Goal: Information Seeking & Learning: Learn about a topic

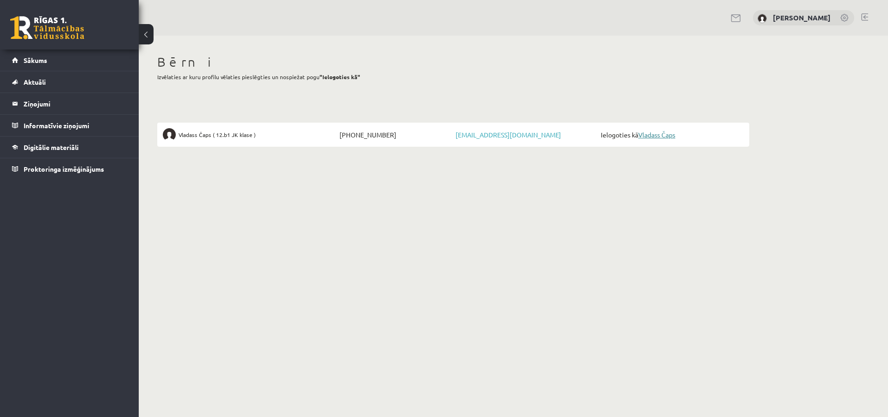
click at [672, 135] on link "Vladass Čaps" at bounding box center [656, 134] width 37 height 8
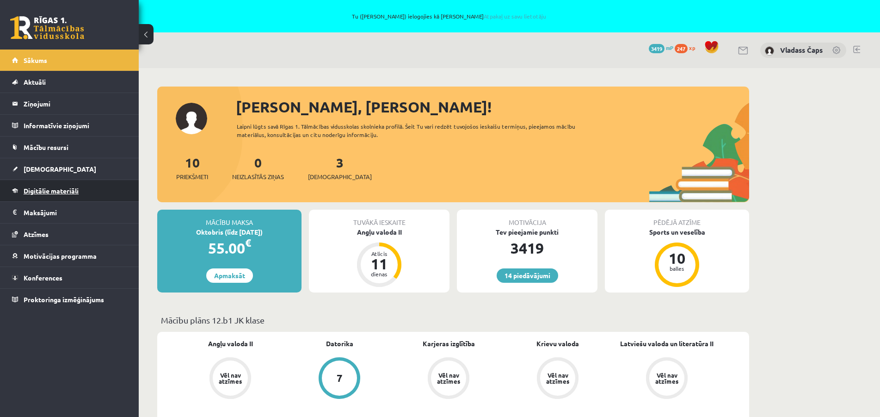
click at [69, 192] on span "Digitālie materiāli" at bounding box center [51, 190] width 55 height 8
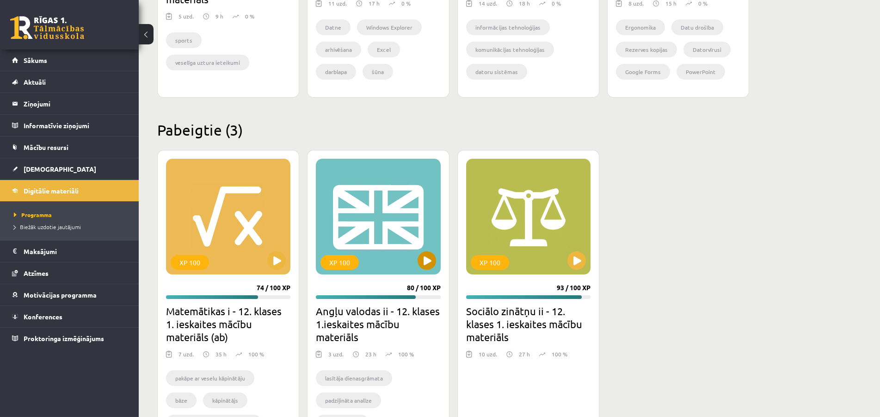
scroll to position [802, 0]
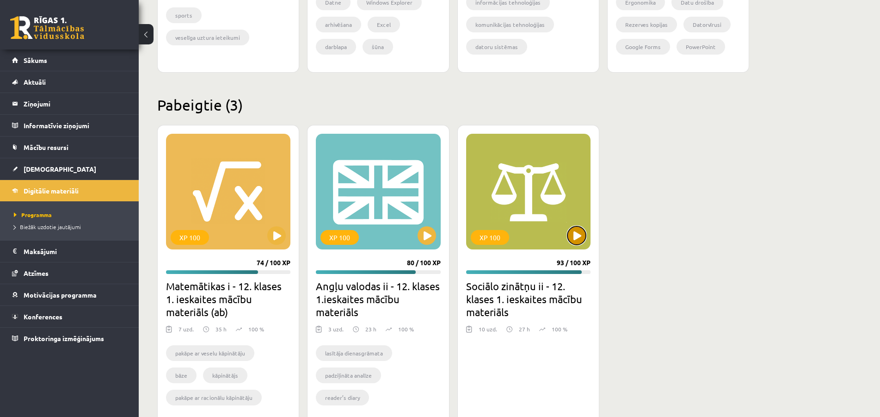
click at [579, 236] on button at bounding box center [576, 235] width 18 height 18
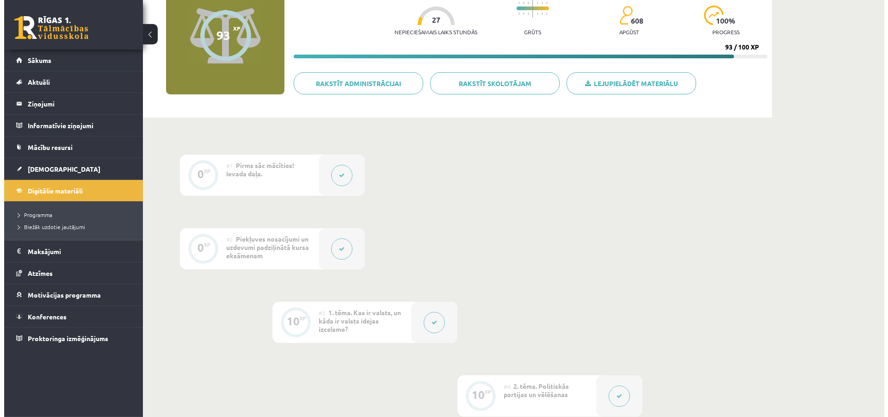
scroll to position [94, 0]
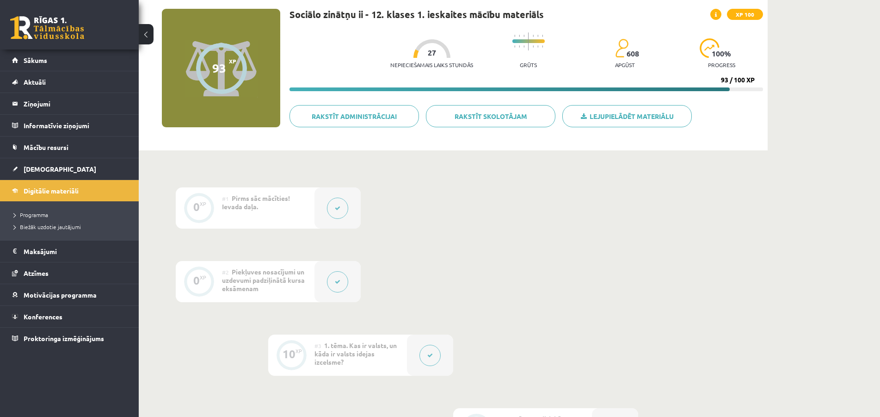
click at [343, 211] on button at bounding box center [337, 207] width 21 height 21
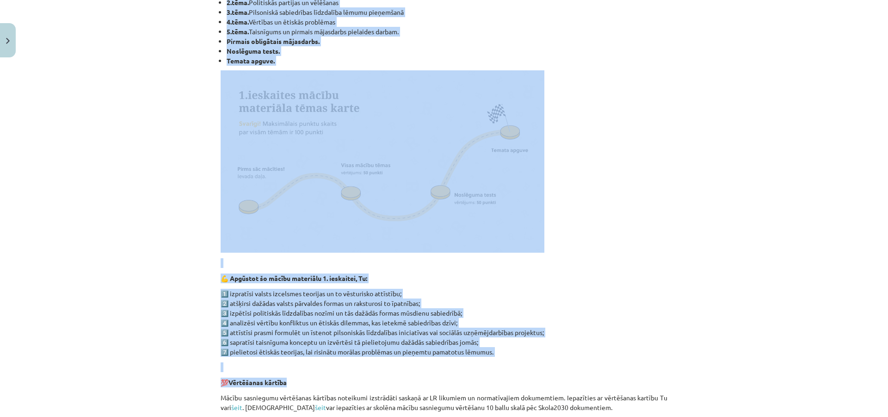
scroll to position [444, 0]
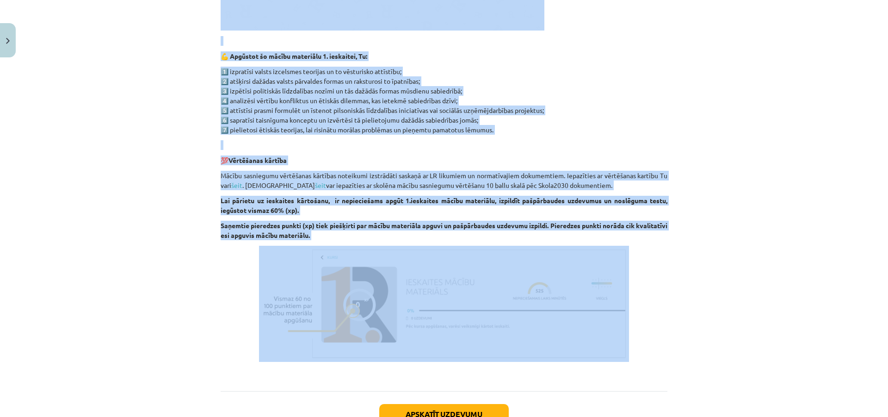
drag, startPoint x: 221, startPoint y: 170, endPoint x: 667, endPoint y: 336, distance: 475.7
click at [667, 336] on div "0 XP Saņemsi Viegls 608 pilda Apraksts Uzdevums Palīdzība 👋 Esi sveicināts prie…" at bounding box center [444, 54] width 458 height 873
copy div "Esi sveicināts priekšmeta Sociālās zinātnes II 12. klases 1. ieskaites mācību m…"
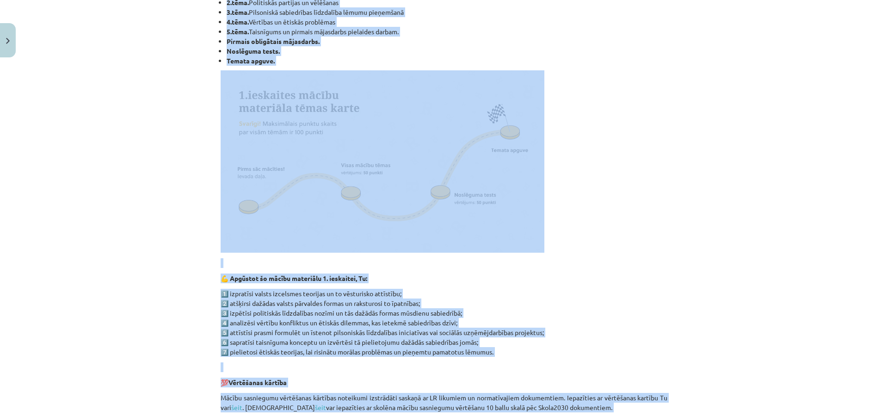
scroll to position [0, 0]
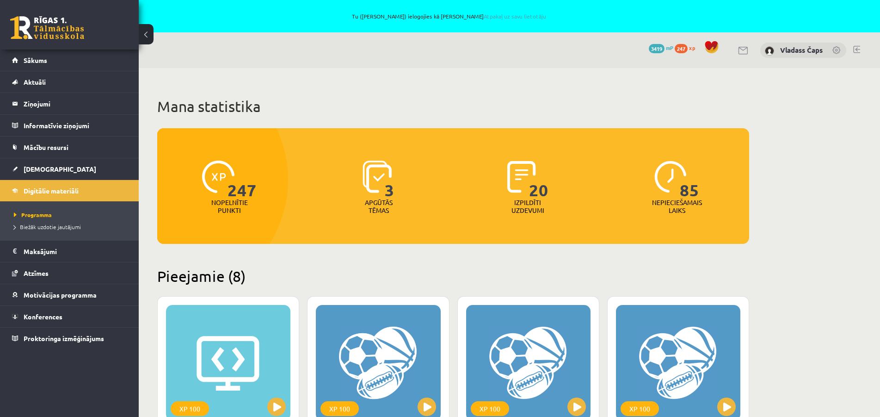
scroll to position [802, 0]
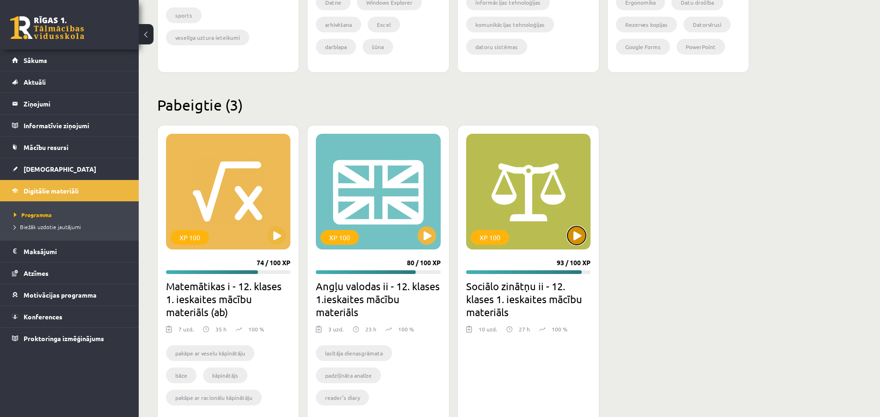
click at [577, 238] on button at bounding box center [576, 235] width 18 height 18
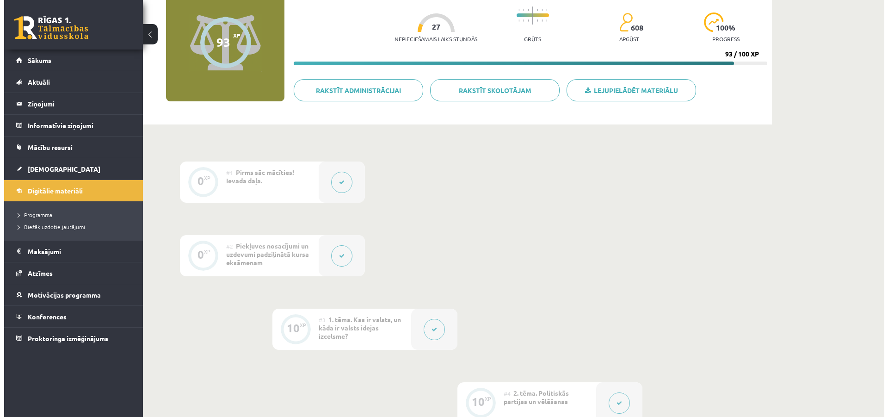
scroll to position [141, 0]
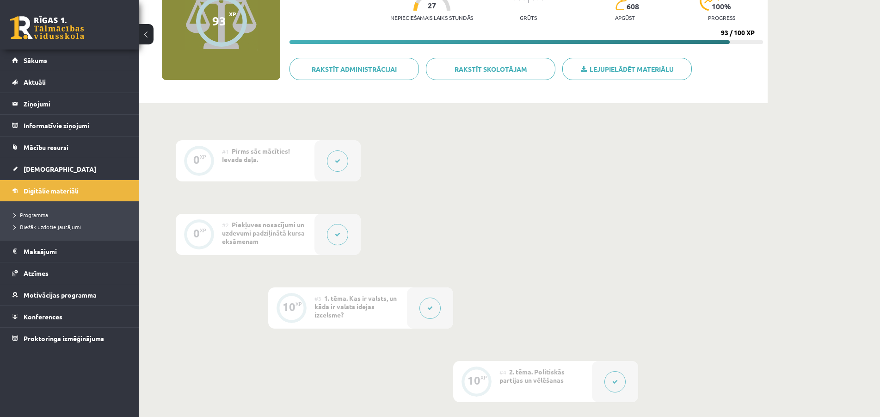
click at [338, 241] on button at bounding box center [337, 234] width 21 height 21
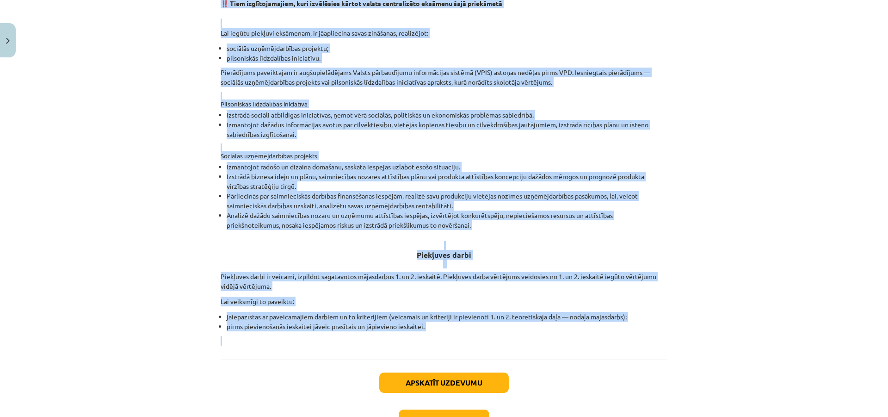
scroll to position [232, 0]
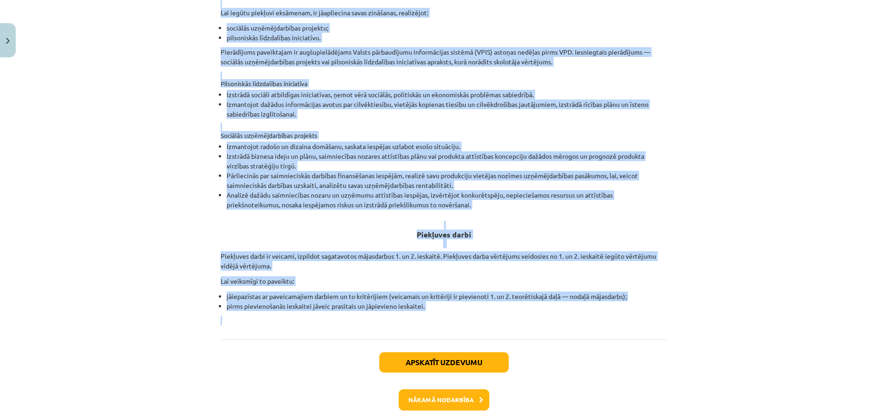
drag, startPoint x: 230, startPoint y: 175, endPoint x: 615, endPoint y: 346, distance: 421.7
click at [615, 346] on div "0 XP Saņemsi Sarežģīts 608 pilda Apraksts Uzdevums Palīdzība Piekļuves nosacīju…" at bounding box center [444, 134] width 458 height 609
copy div "Piekļuves nosacījumi un uzdevumi padziļinātā kursa eksāmenam Sociālās zinātnēs …"
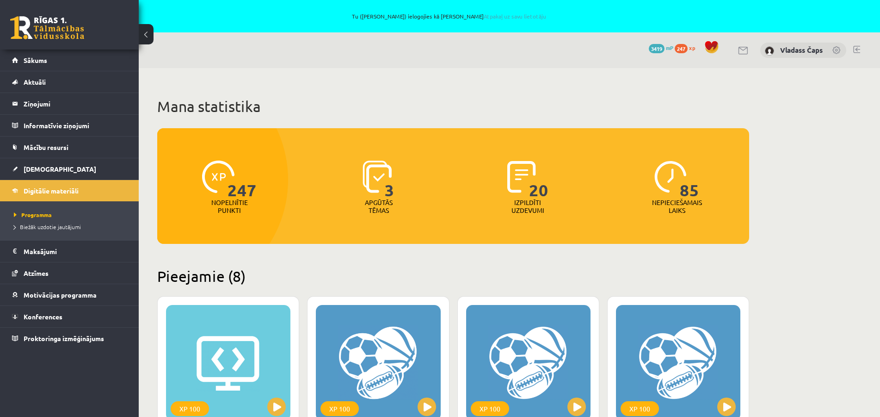
scroll to position [802, 0]
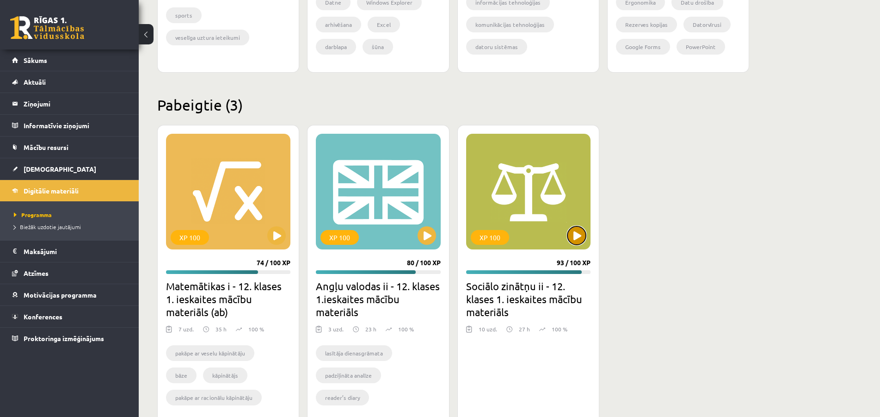
click at [578, 240] on button at bounding box center [576, 235] width 18 height 18
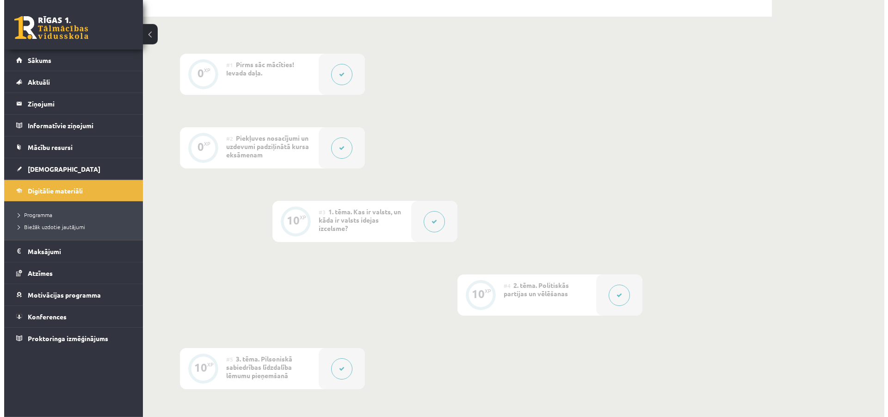
scroll to position [189, 0]
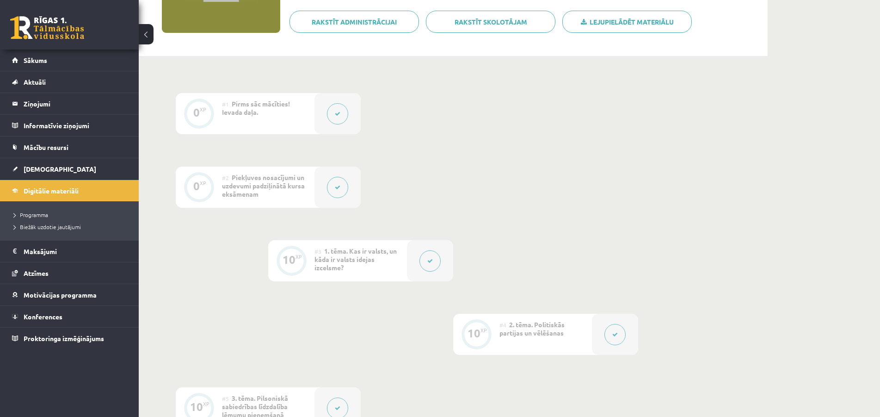
click at [427, 256] on button at bounding box center [429, 260] width 21 height 21
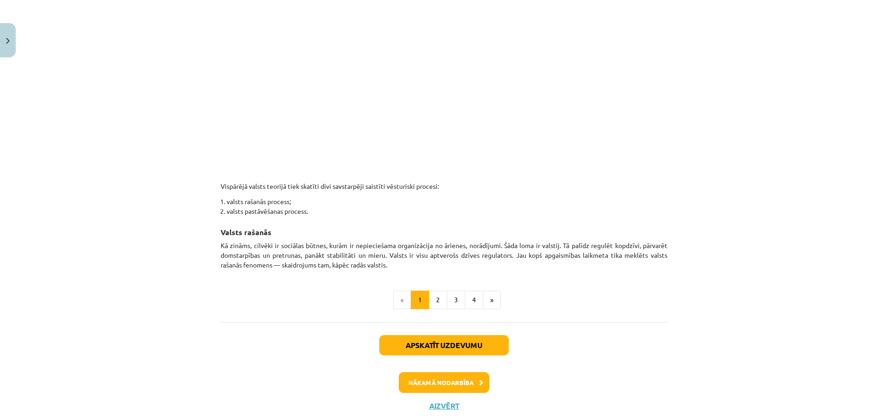
scroll to position [444, 0]
drag, startPoint x: 321, startPoint y: 187, endPoint x: 718, endPoint y: 361, distance: 433.6
click at [718, 361] on div "Mācību tēma: Sociālo zinātņu ii - 12. klases 1. ieskaites mācību materiāls #3 1…" at bounding box center [444, 208] width 888 height 417
click at [433, 296] on button "2" at bounding box center [438, 298] width 18 height 18
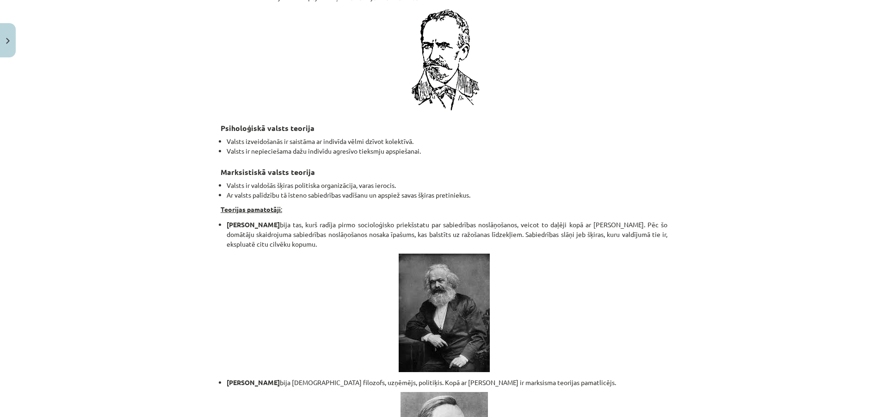
scroll to position [1947, 0]
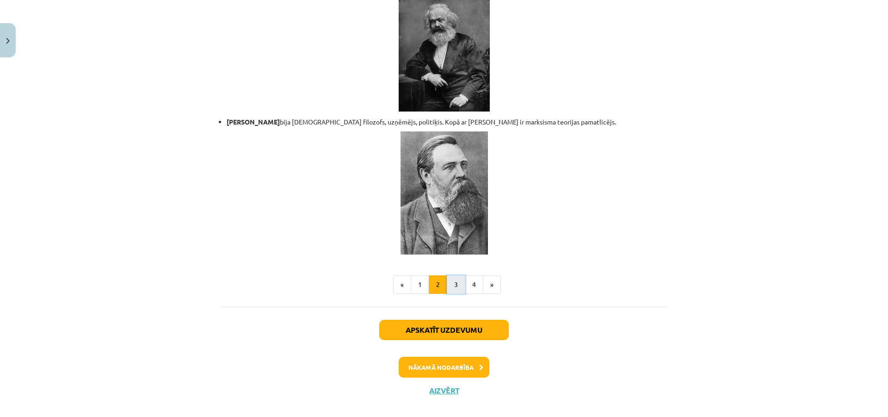
click at [451, 275] on button "3" at bounding box center [456, 284] width 18 height 18
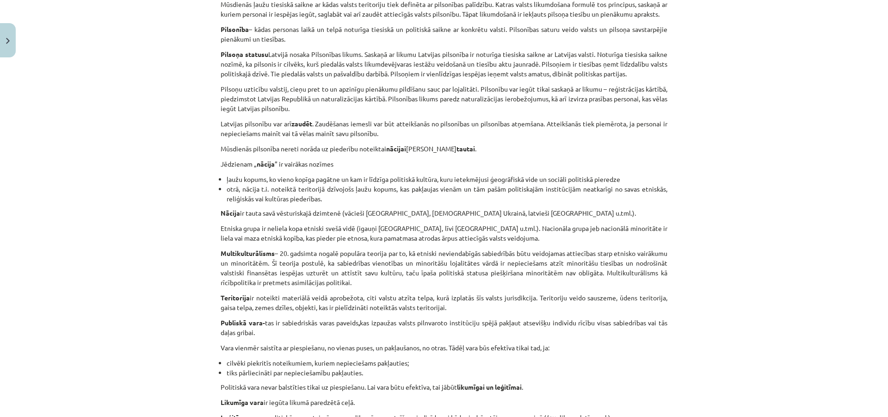
scroll to position [506, 0]
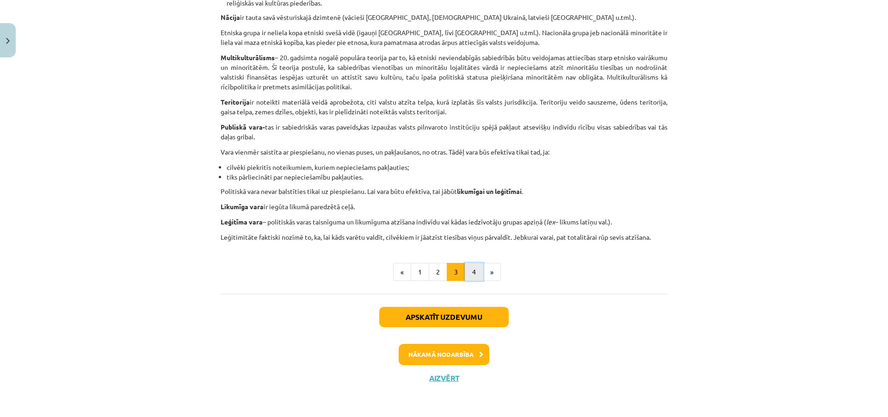
click at [465, 277] on button "4" at bounding box center [474, 272] width 18 height 18
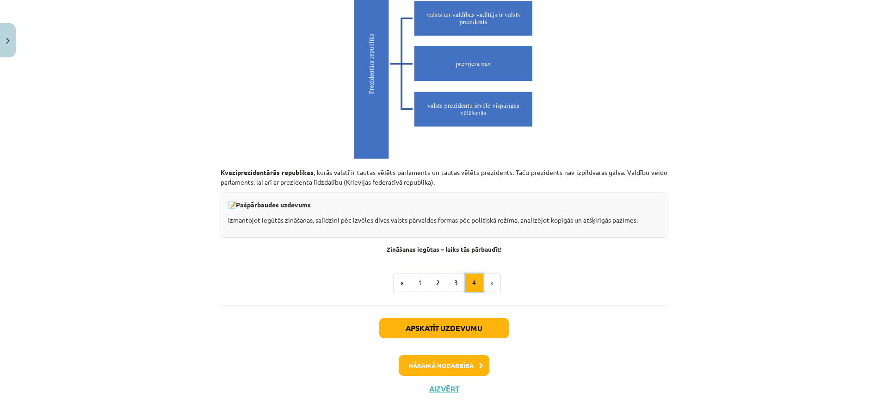
scroll to position [2585, 0]
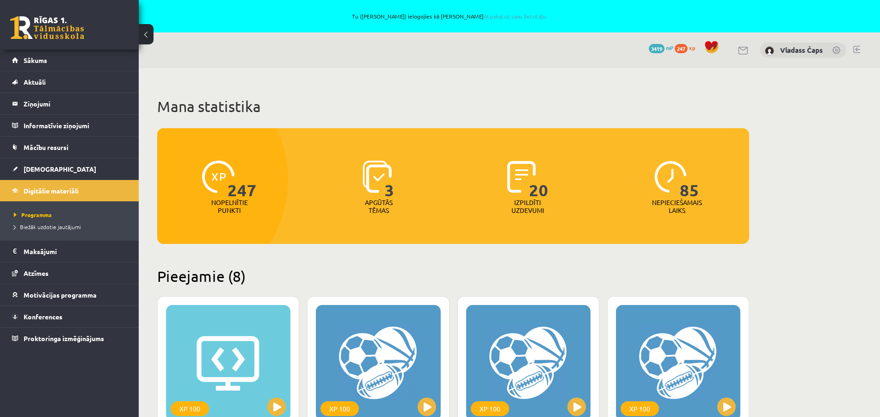
scroll to position [802, 0]
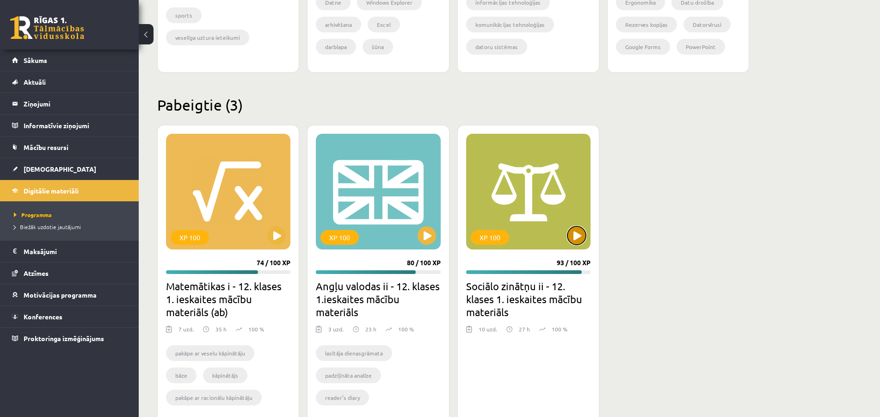
click at [578, 234] on button at bounding box center [576, 235] width 18 height 18
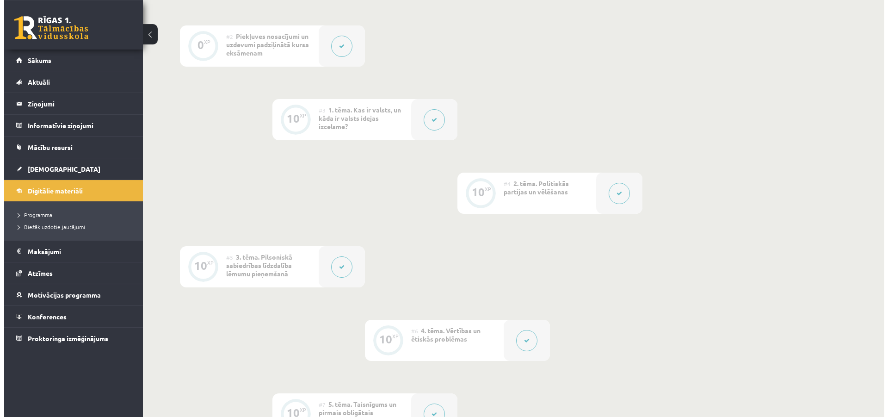
scroll to position [330, 0]
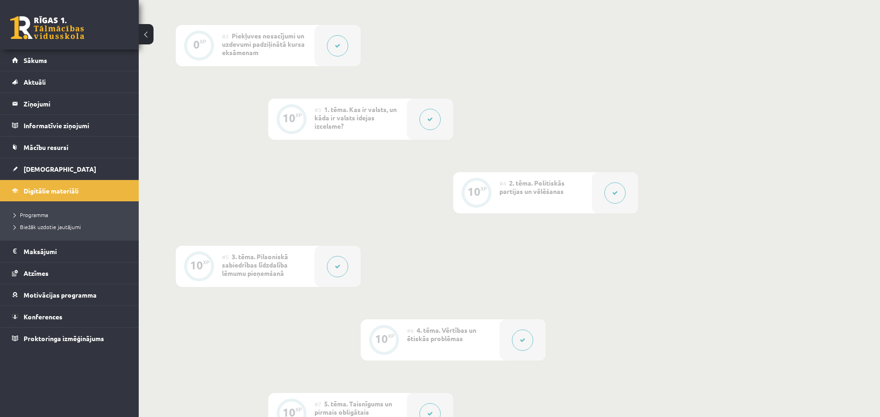
click at [616, 195] on icon at bounding box center [615, 193] width 6 height 6
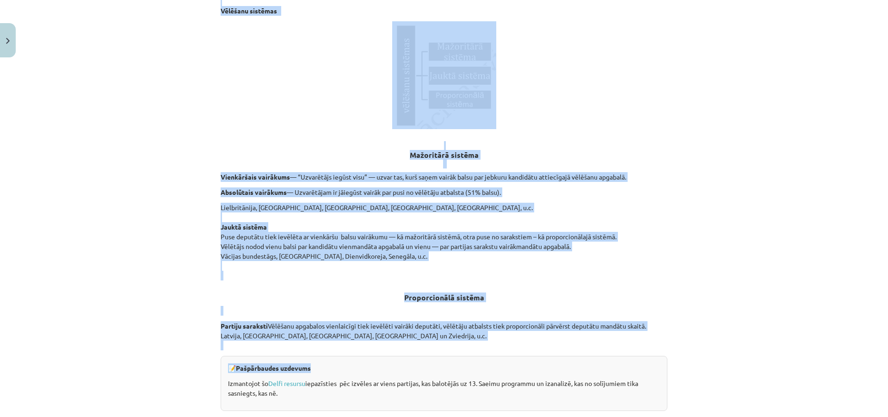
scroll to position [888, 0]
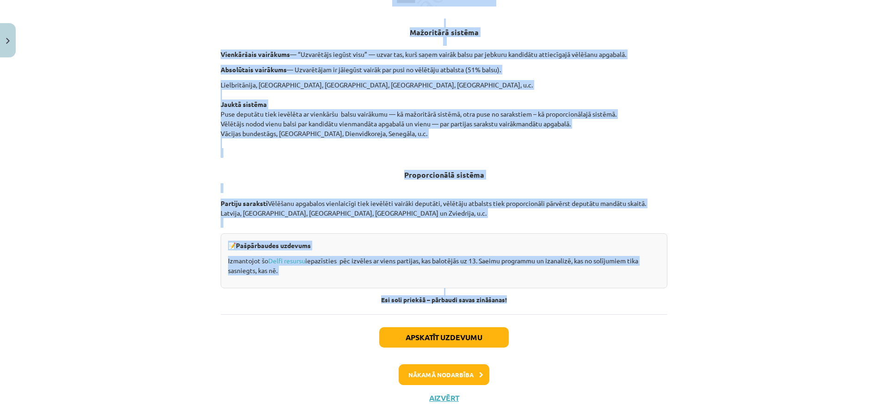
drag, startPoint x: 354, startPoint y: 183, endPoint x: 624, endPoint y: 352, distance: 318.7
copy div "Politiskās partijas un vēlēšanas Materiāls tev palīdzēs: 🔸 izprast vēlēšanu sis…"
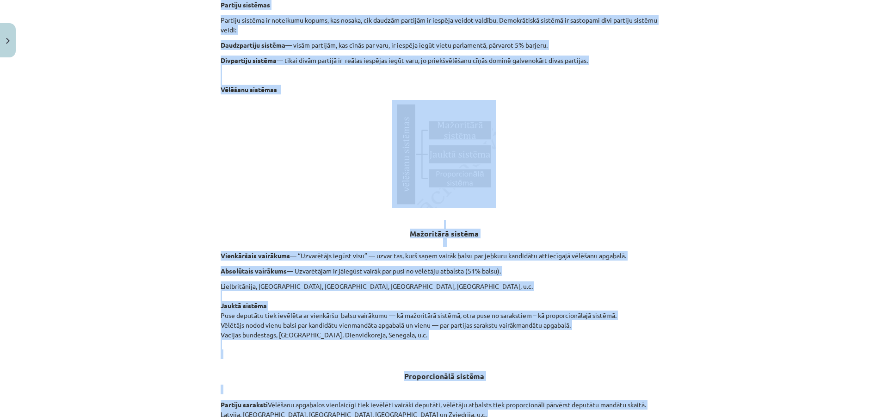
scroll to position [685, 0]
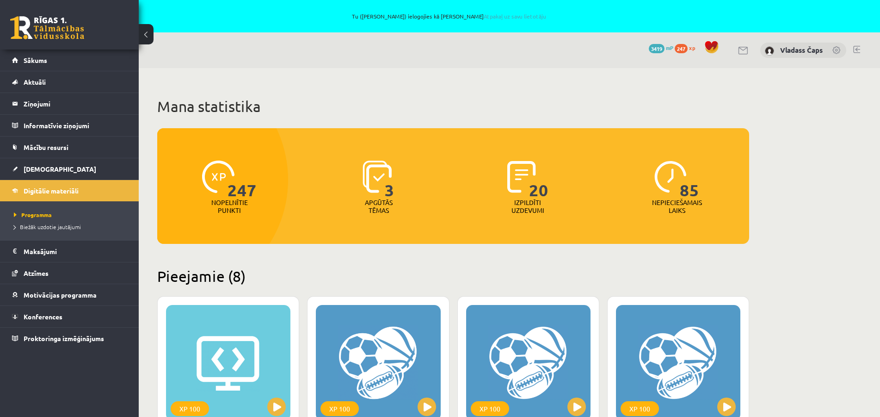
scroll to position [802, 0]
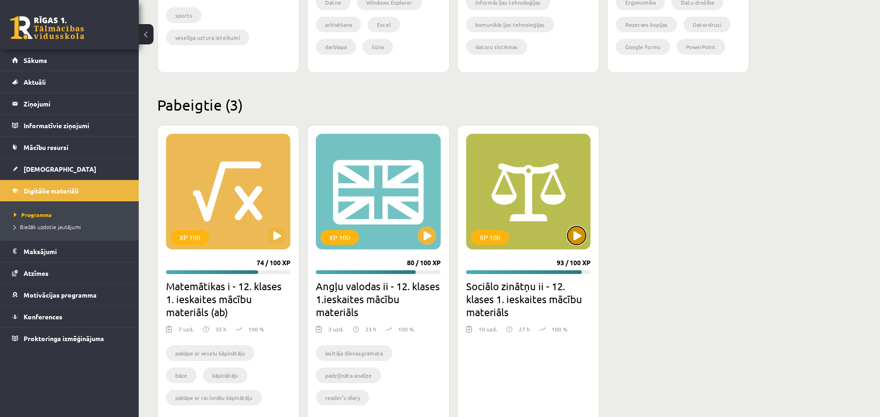
click at [579, 232] on button at bounding box center [576, 235] width 18 height 18
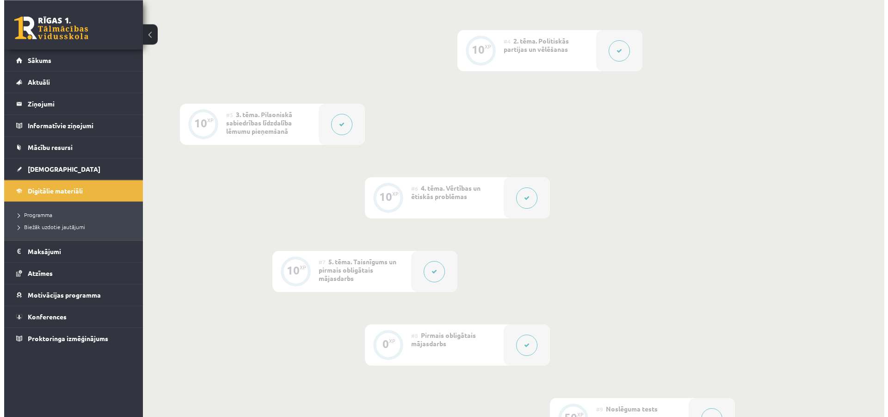
scroll to position [424, 0]
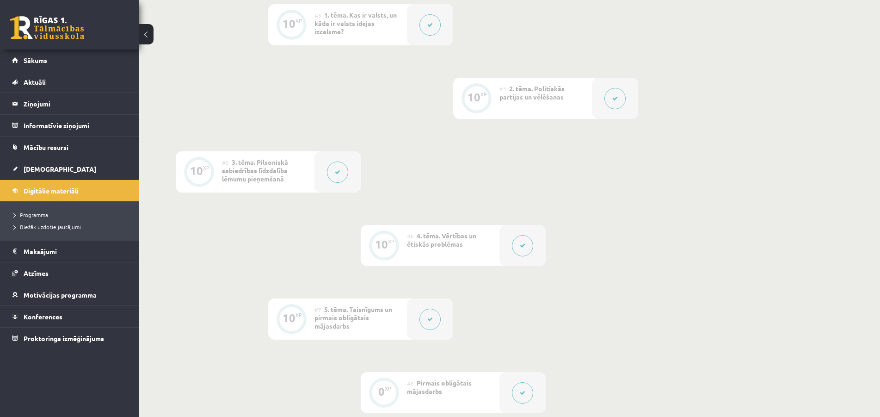
click at [319, 176] on div at bounding box center [337, 171] width 46 height 41
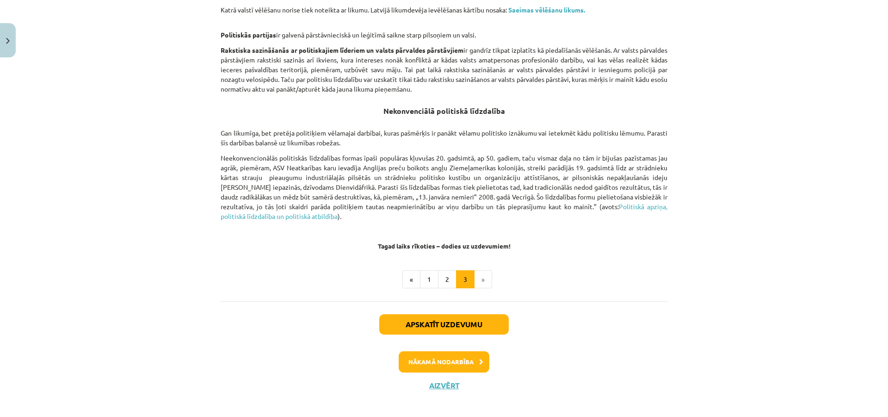
scroll to position [597, 0]
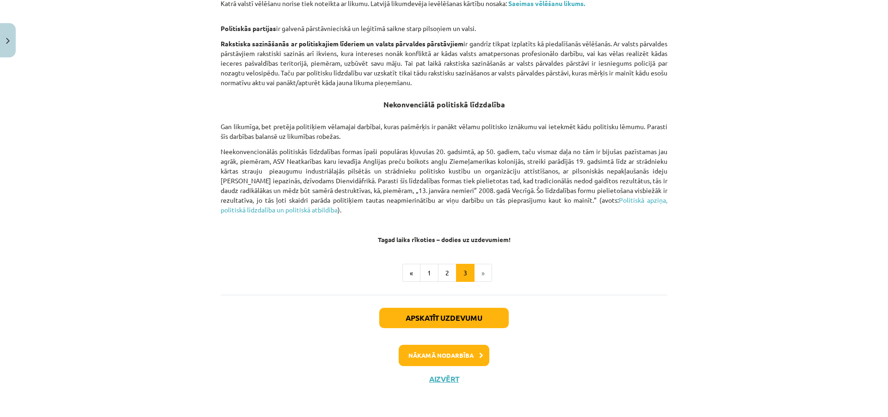
drag, startPoint x: 372, startPoint y: 180, endPoint x: 585, endPoint y: 279, distance: 235.4
click at [429, 273] on button "1" at bounding box center [429, 273] width 18 height 18
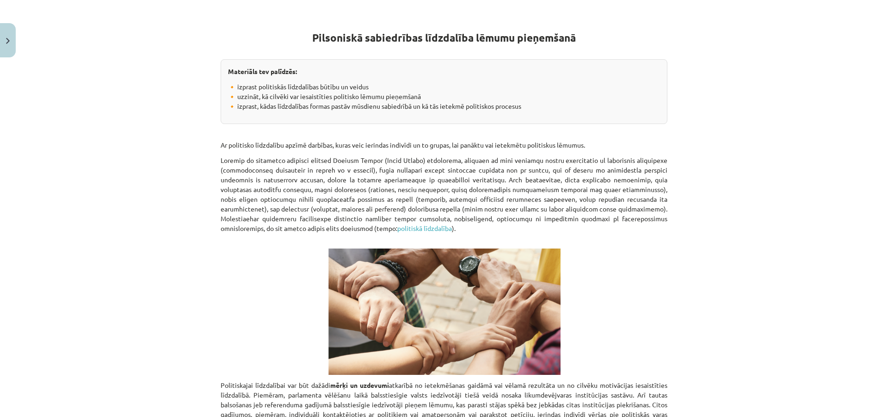
scroll to position [166, 0]
click at [630, 264] on p at bounding box center [444, 312] width 447 height 126
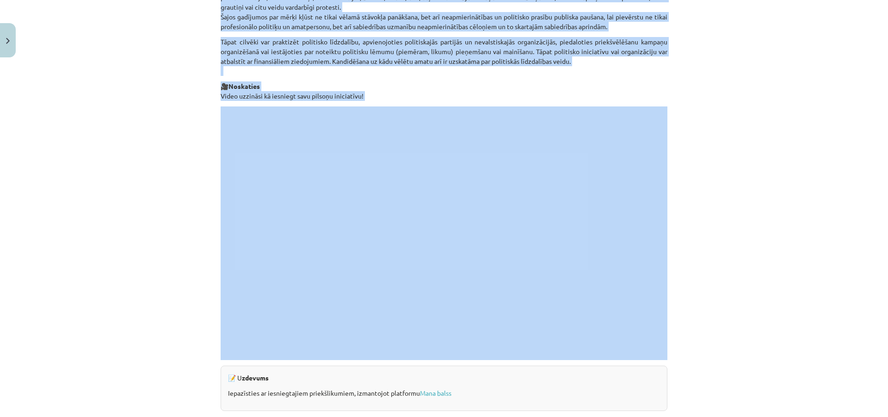
scroll to position [755, 0]
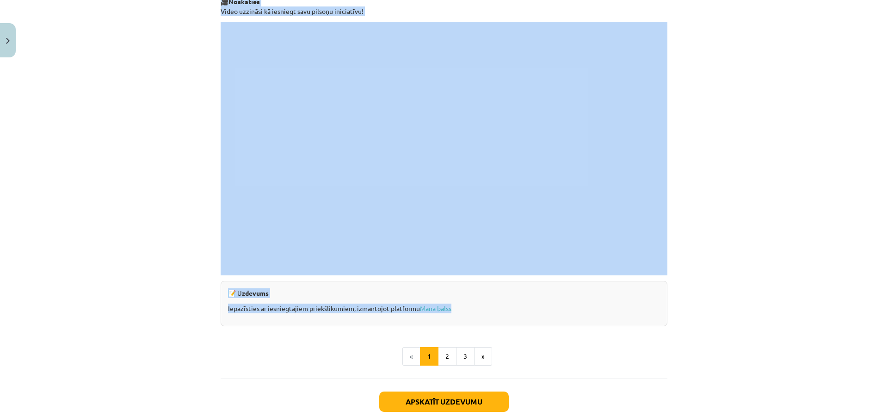
drag, startPoint x: 301, startPoint y: 204, endPoint x: 707, endPoint y: 323, distance: 422.5
click at [707, 323] on div "Mācību tēma: Sociālo zinātņu ii - 12. klases 1. ieskaites mācību materiāls #5 3…" at bounding box center [444, 208] width 888 height 417
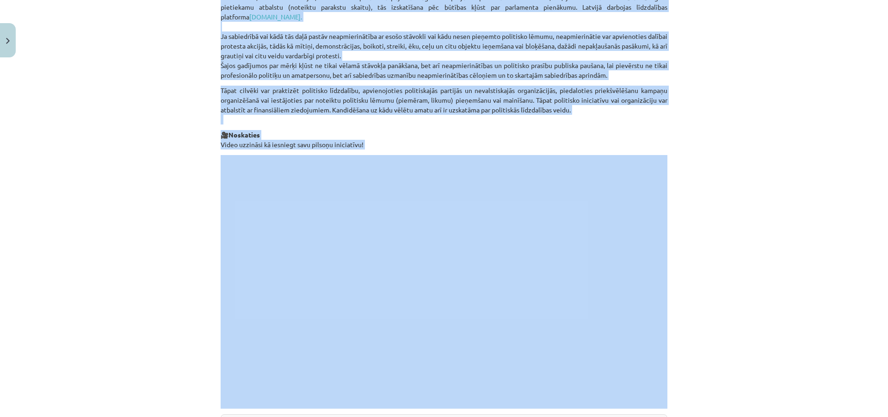
scroll to position [839, 0]
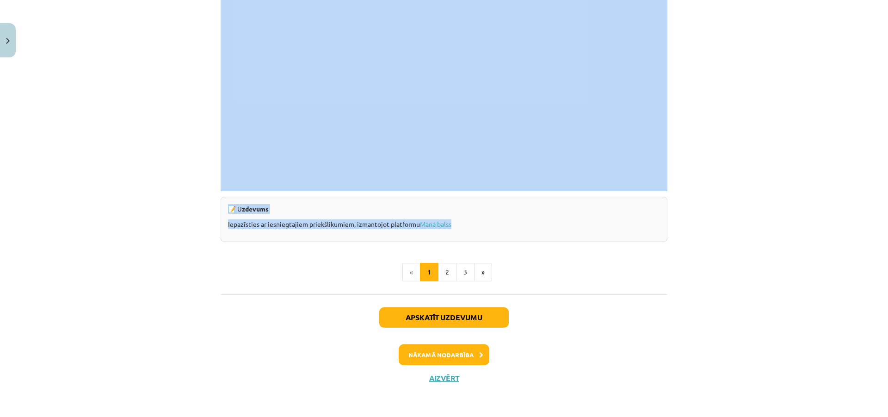
copy div "Pilsoniskā sabiedrības līdzdalība lēmumu pieņemšanā Materiāls tev palīdzēs: 🔸 i…"
click at [447, 278] on button "2" at bounding box center [447, 272] width 18 height 18
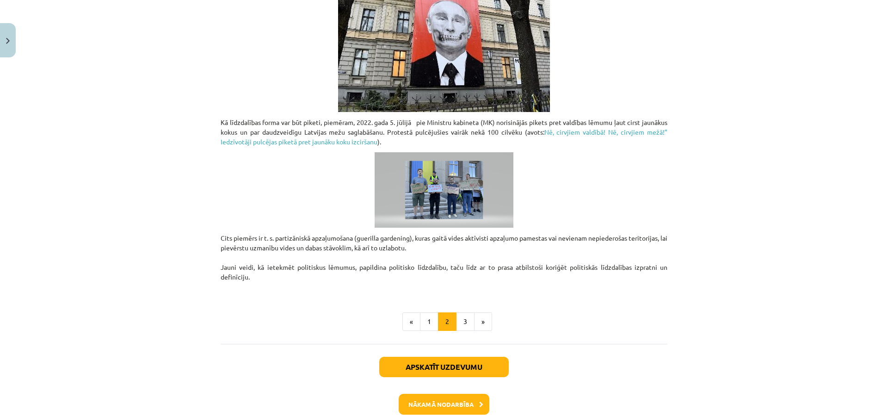
scroll to position [666, 0]
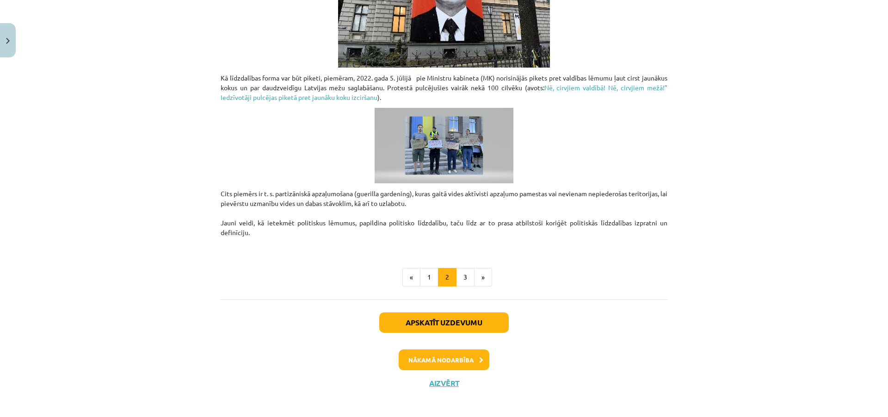
drag, startPoint x: 361, startPoint y: 165, endPoint x: 690, endPoint y: 309, distance: 359.5
click at [690, 309] on div "Mācību tēma: Sociālo zinātņu ii - 12. klases 1. ieskaites mācību materiāls #5 3…" at bounding box center [444, 208] width 888 height 417
click at [466, 277] on button "3" at bounding box center [465, 277] width 18 height 18
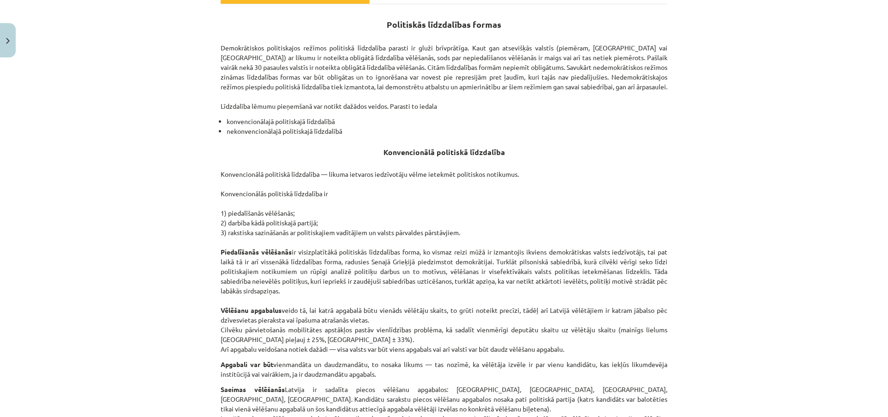
scroll to position [0, 0]
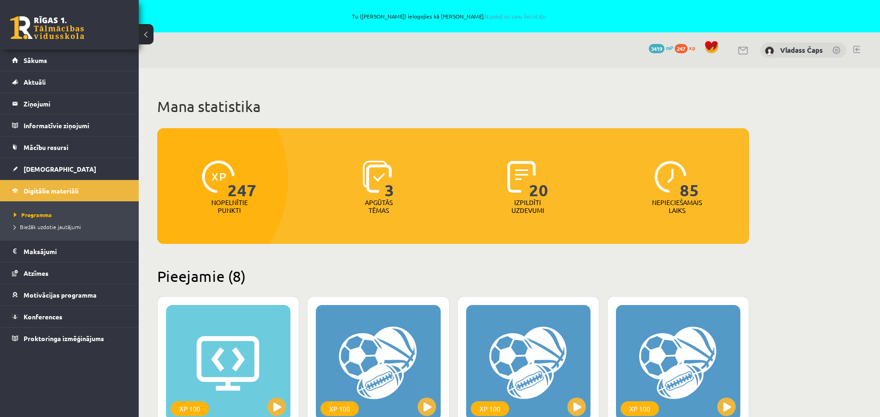
scroll to position [802, 0]
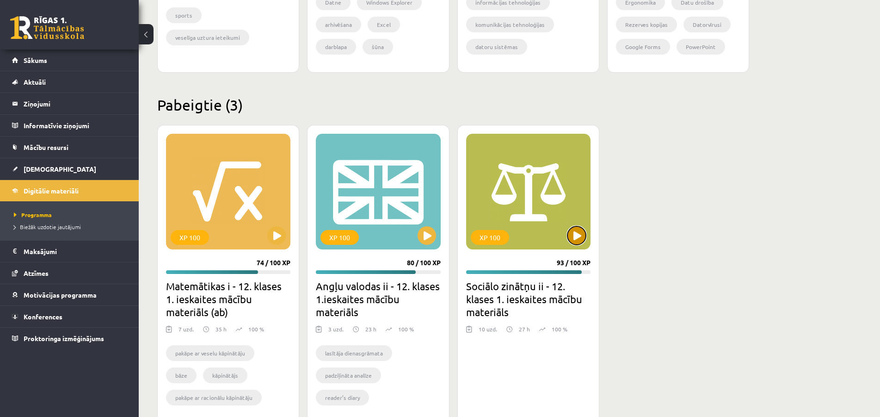
click at [570, 231] on button at bounding box center [576, 235] width 18 height 18
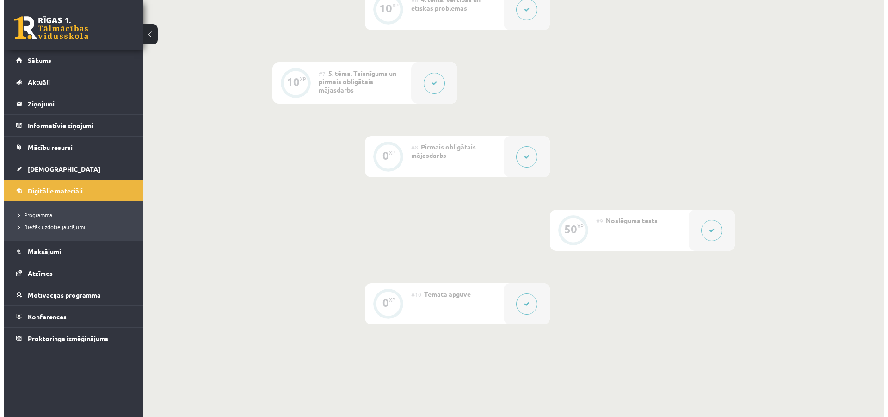
scroll to position [519, 0]
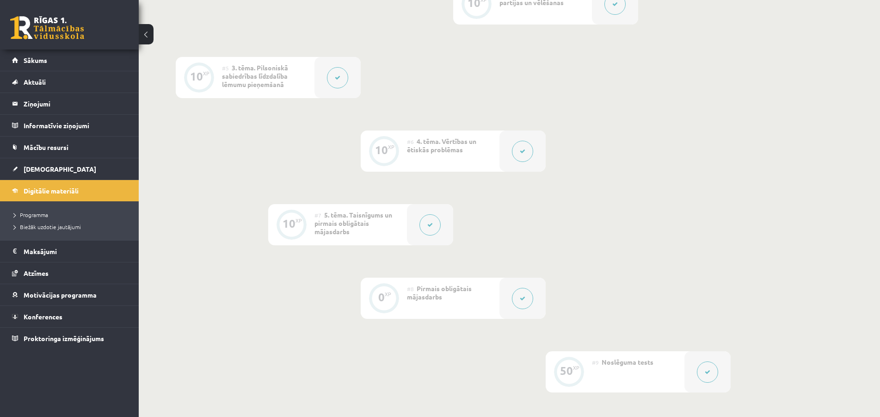
click at [516, 152] on button at bounding box center [522, 151] width 21 height 21
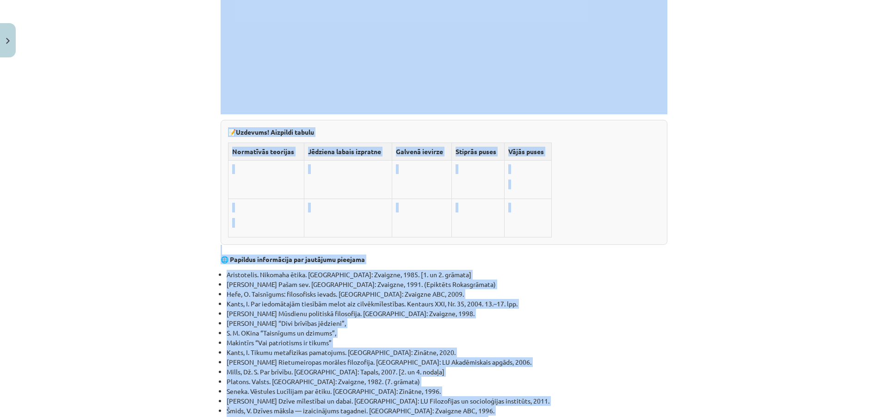
scroll to position [2885, 0]
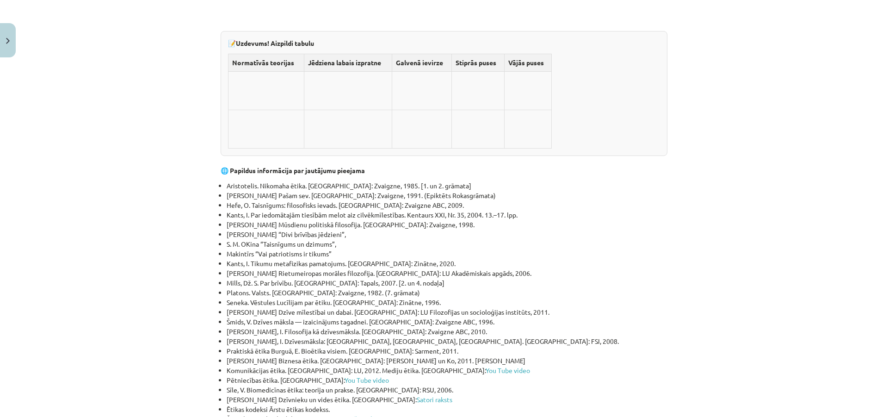
drag, startPoint x: 386, startPoint y: 189, endPoint x: 540, endPoint y: 358, distance: 228.8
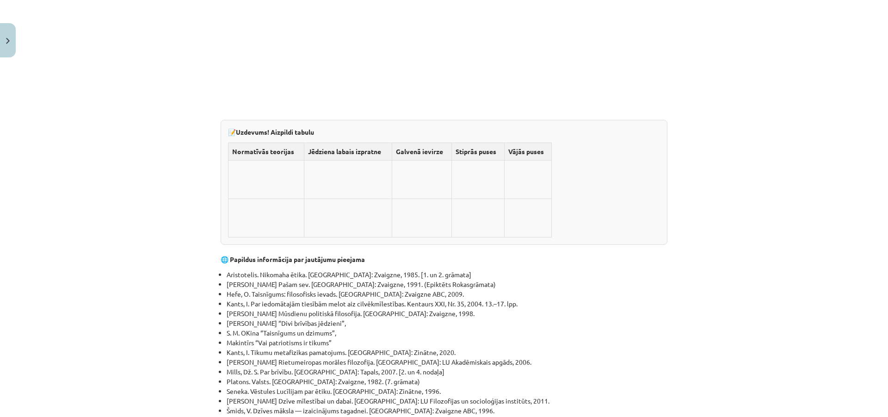
scroll to position [2966, 0]
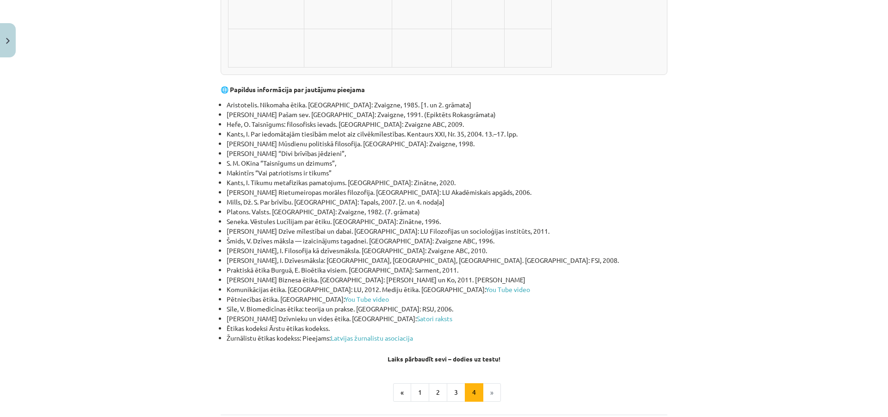
click at [660, 323] on li "Ētikas kodeksi Ārstu ētikas kodekss." at bounding box center [447, 328] width 441 height 10
click at [421, 383] on button "1" at bounding box center [420, 392] width 18 height 18
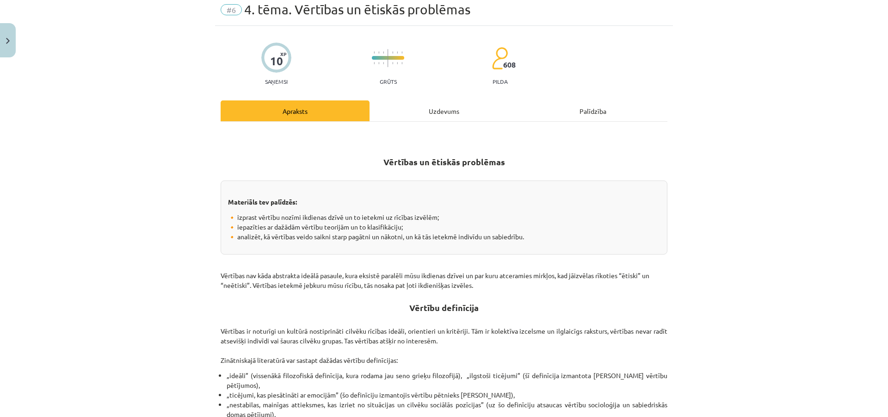
scroll to position [0, 0]
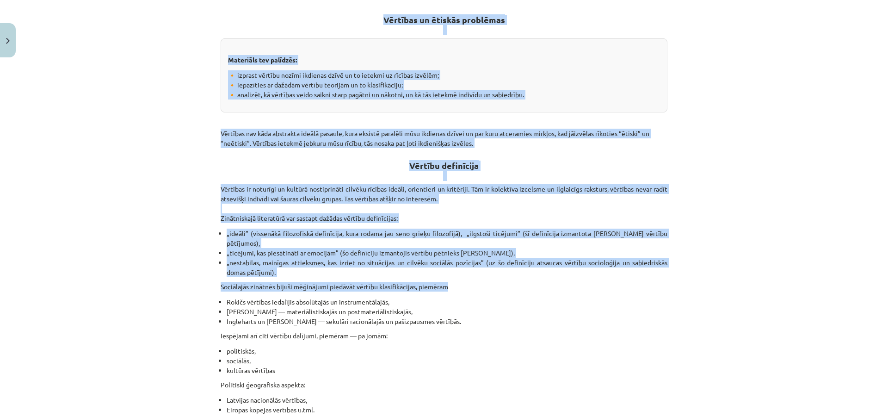
drag, startPoint x: 377, startPoint y: 196, endPoint x: 610, endPoint y: 265, distance: 243.2
click at [688, 280] on div "Mācību tēma: Sociālo zinātņu ii - 12. klases 1. ieskaites mācību materiāls #6 4…" at bounding box center [444, 208] width 888 height 417
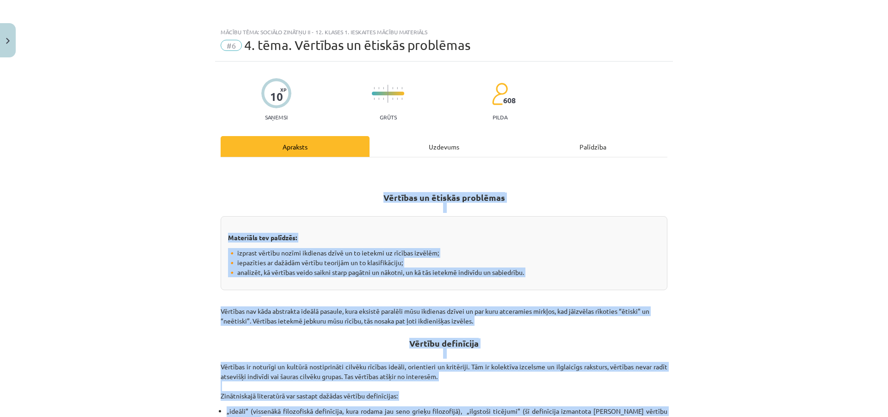
click at [613, 205] on h2 "Vērtības un ētiskās problēmas" at bounding box center [444, 197] width 447 height 32
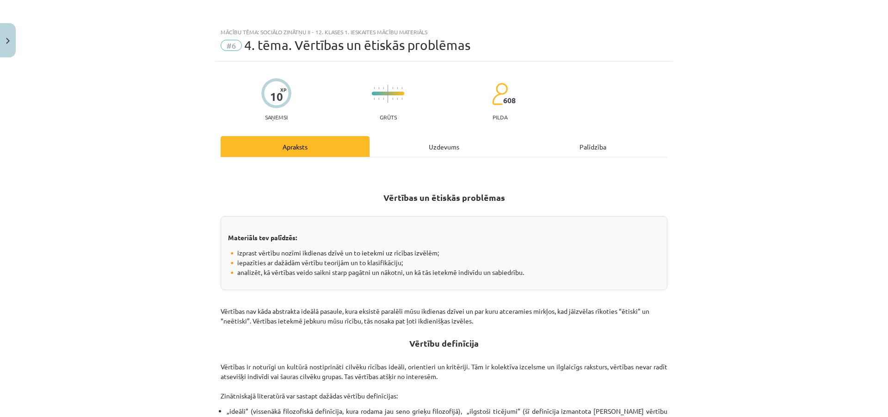
drag, startPoint x: 375, startPoint y: 197, endPoint x: 644, endPoint y: 267, distance: 277.5
click at [595, 221] on div "Materiāls tev palīdzēs: 🔸 izprast vērtību nozīmi ikdienas dzīvē un to ietekmi u…" at bounding box center [444, 253] width 447 height 74
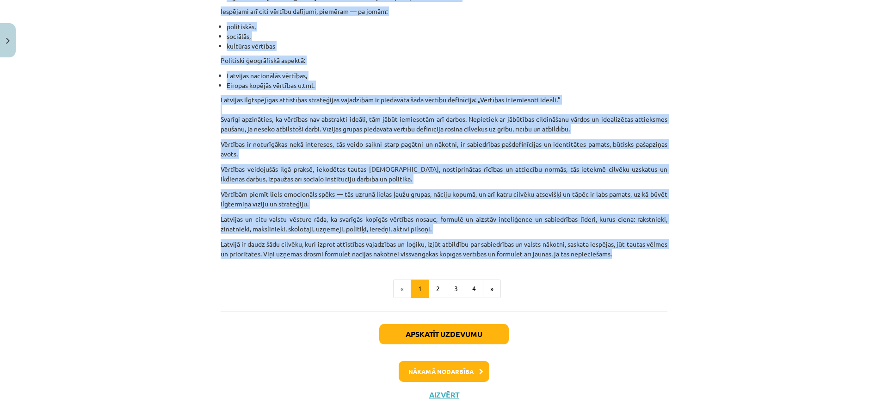
scroll to position [518, 0]
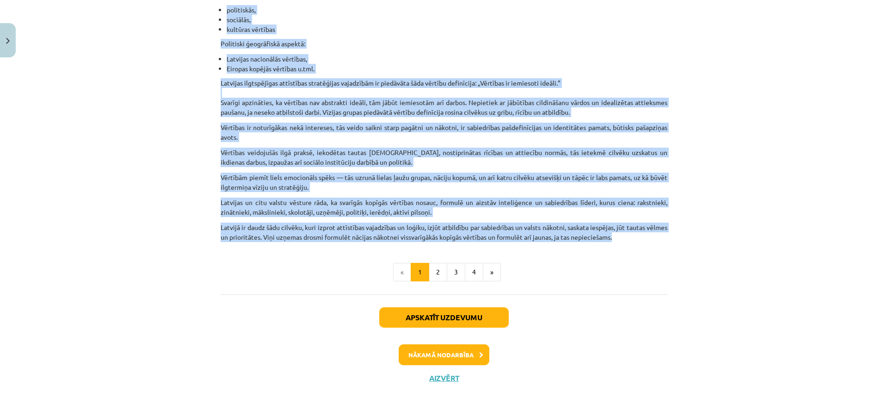
drag, startPoint x: 373, startPoint y: 194, endPoint x: 703, endPoint y: 325, distance: 355.2
click at [703, 325] on div "Mācību tēma: Sociālo zinātņu ii - 12. klases 1. ieskaites mācību materiāls #6 4…" at bounding box center [444, 208] width 888 height 417
click at [434, 272] on button "2" at bounding box center [438, 272] width 18 height 18
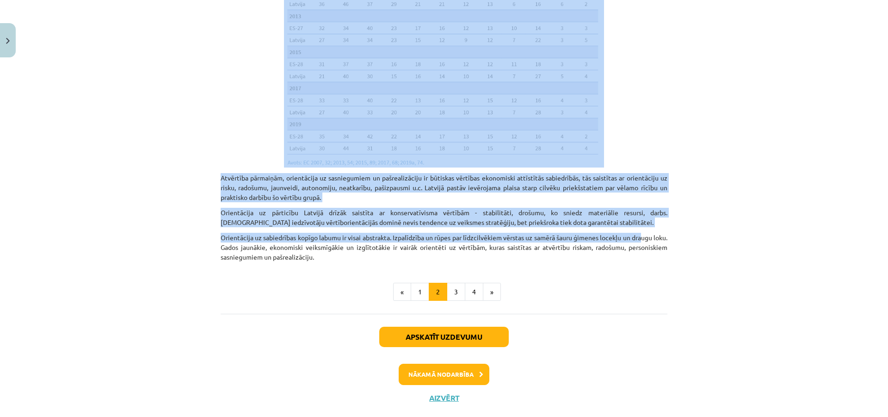
scroll to position [939, 0]
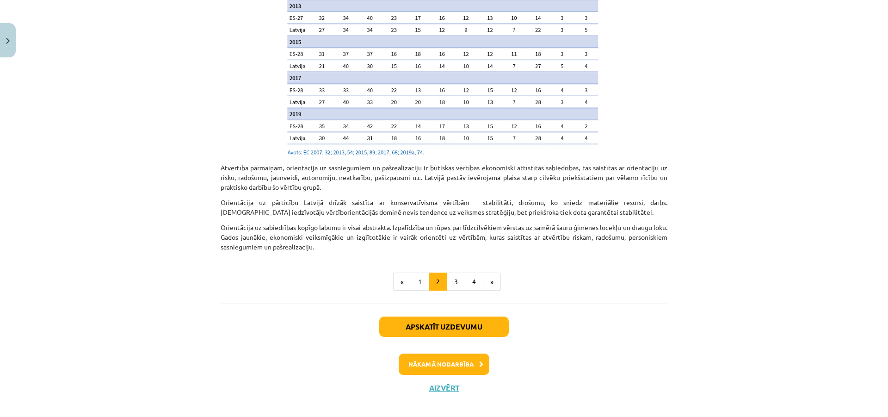
drag, startPoint x: 331, startPoint y: 187, endPoint x: 657, endPoint y: 352, distance: 365.0
click at [455, 272] on button "3" at bounding box center [456, 281] width 18 height 18
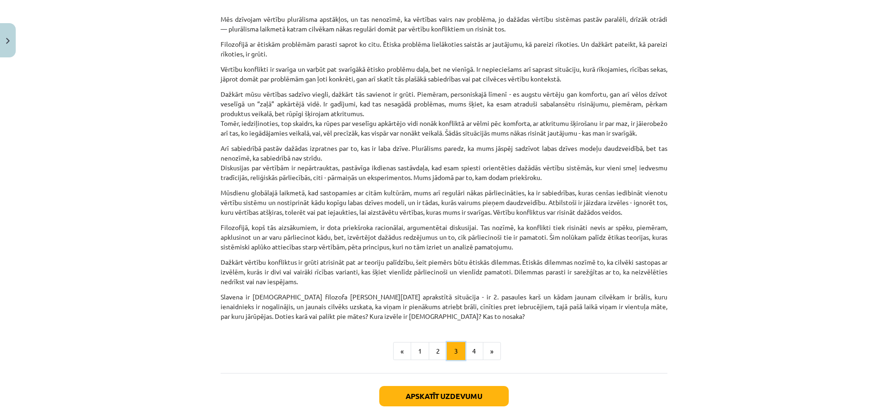
scroll to position [281, 0]
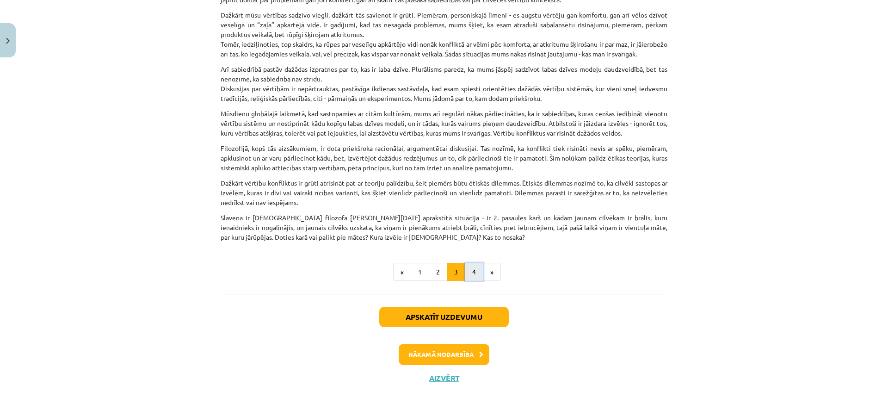
click at [468, 273] on button "4" at bounding box center [474, 272] width 18 height 18
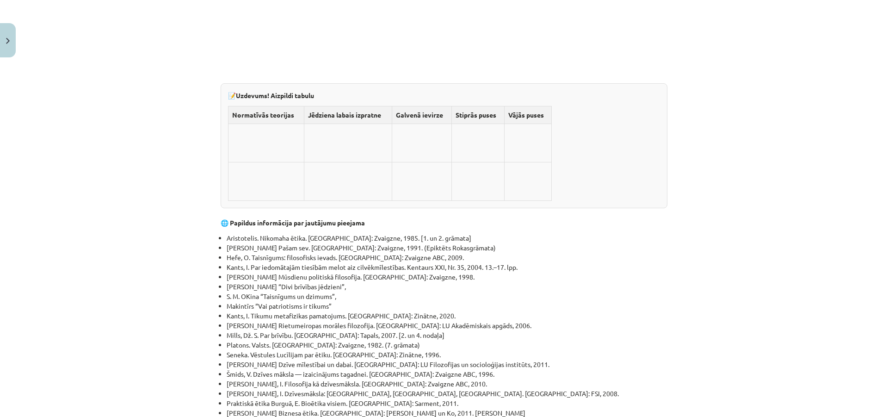
scroll to position [2966, 0]
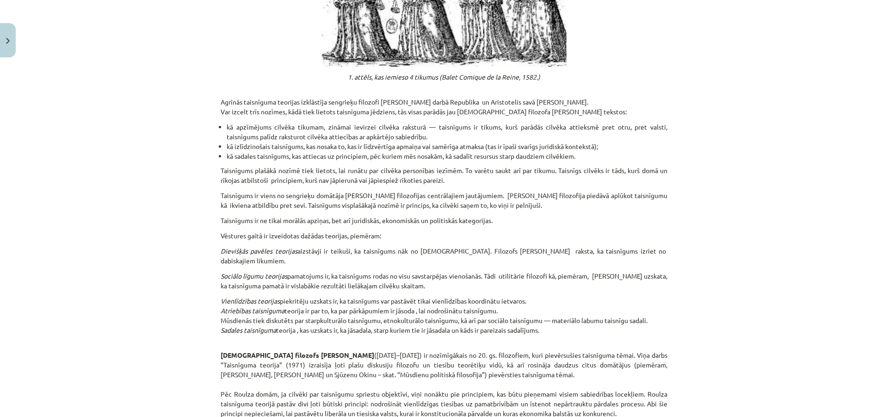
scroll to position [560, 0]
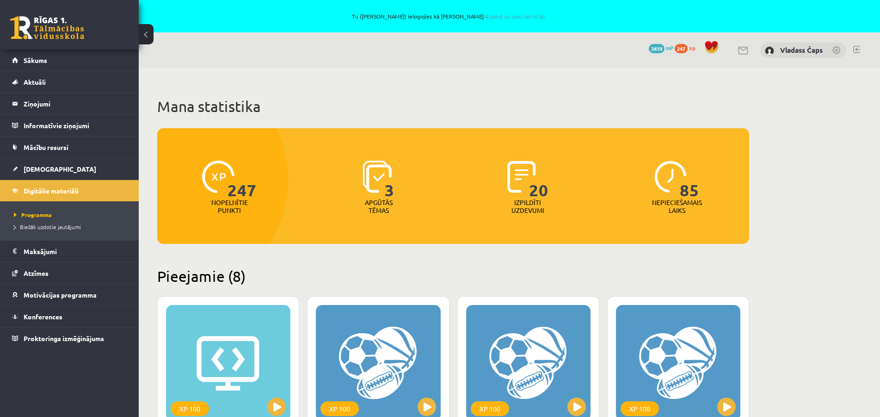
scroll to position [802, 0]
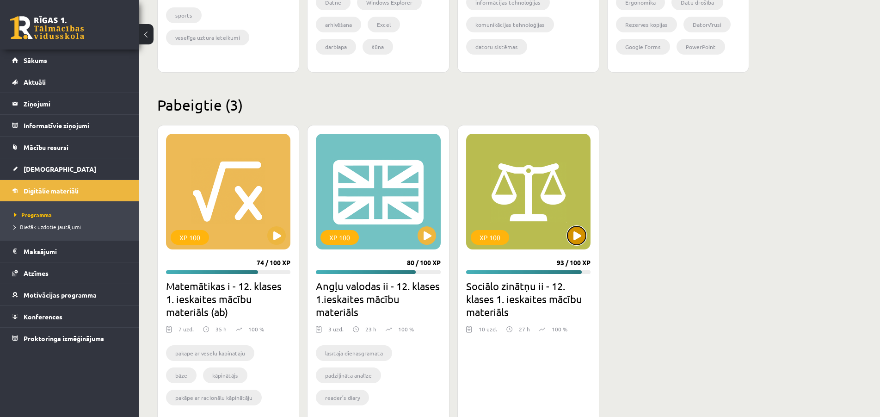
click at [578, 238] on button at bounding box center [576, 235] width 18 height 18
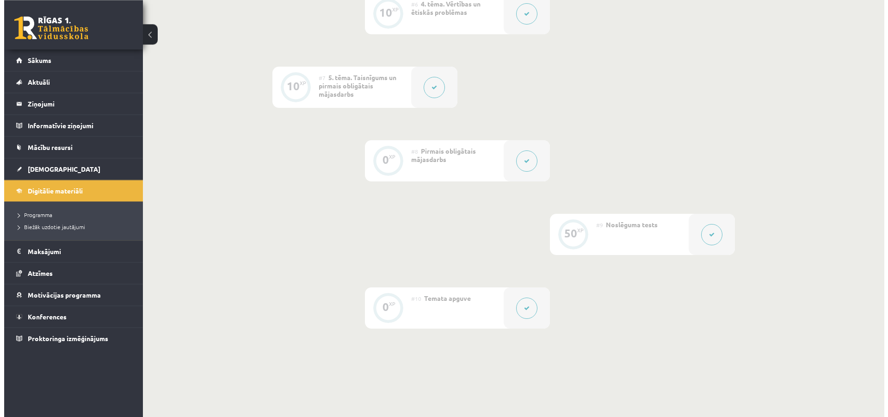
scroll to position [660, 0]
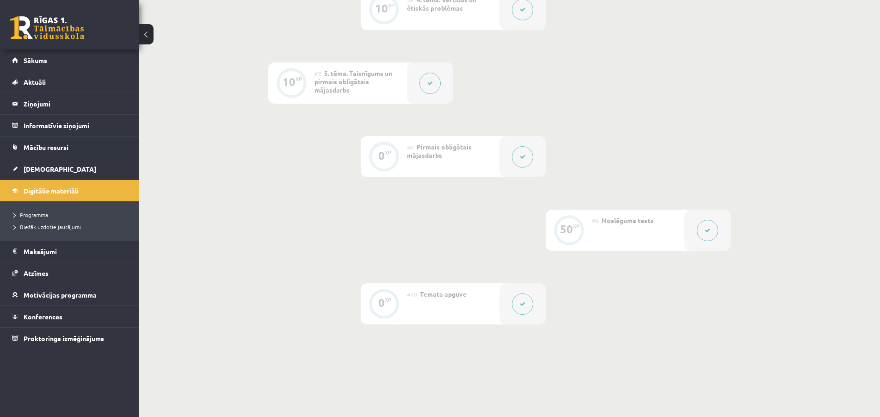
click at [528, 156] on button at bounding box center [522, 156] width 21 height 21
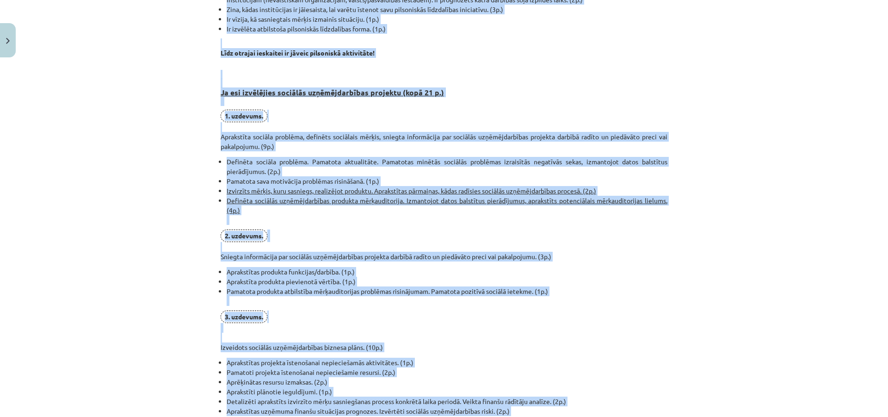
scroll to position [638, 0]
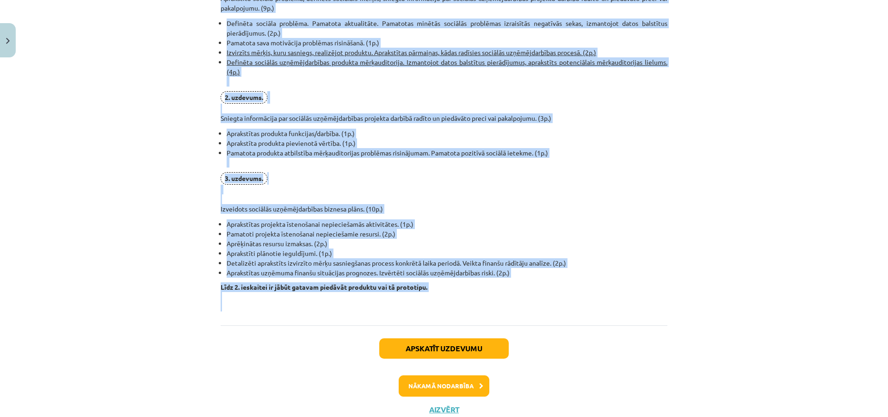
drag, startPoint x: 215, startPoint y: 177, endPoint x: 701, endPoint y: 391, distance: 530.5
click at [701, 392] on div "Mācību tēma: Sociālo zinātņu ii - 12. klases 1. ieskaites mācību materiāls #8 P…" at bounding box center [444, 208] width 888 height 417
copy div "Pirmais obligātais mājasdarbs visiem izglītojamajiem, visiem izglītojamajiem ku…"
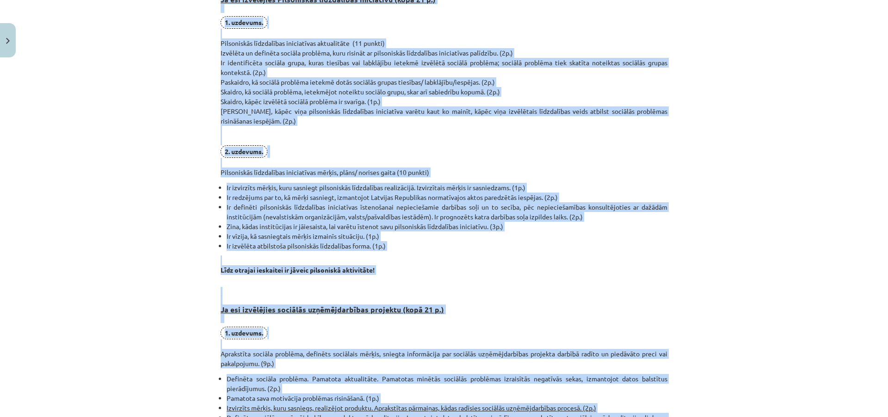
scroll to position [0, 0]
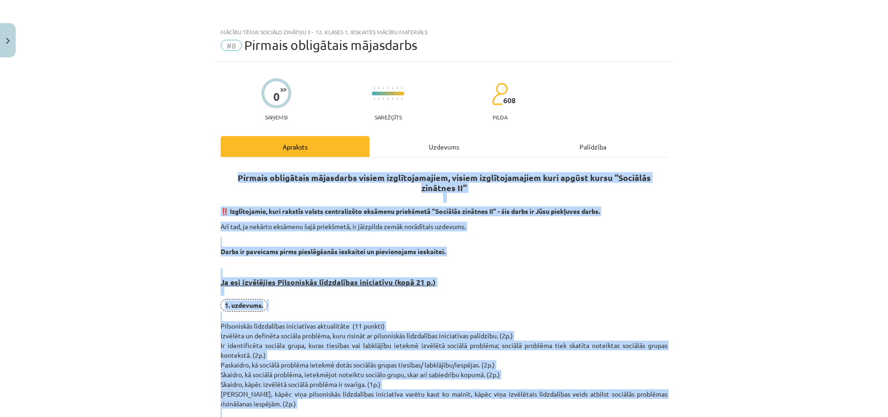
click at [473, 263] on h3 "Ja esi izvēlējies Pilsoniskās līdzdalības iniciatīvu (kopā 21 p.)" at bounding box center [444, 279] width 447 height 35
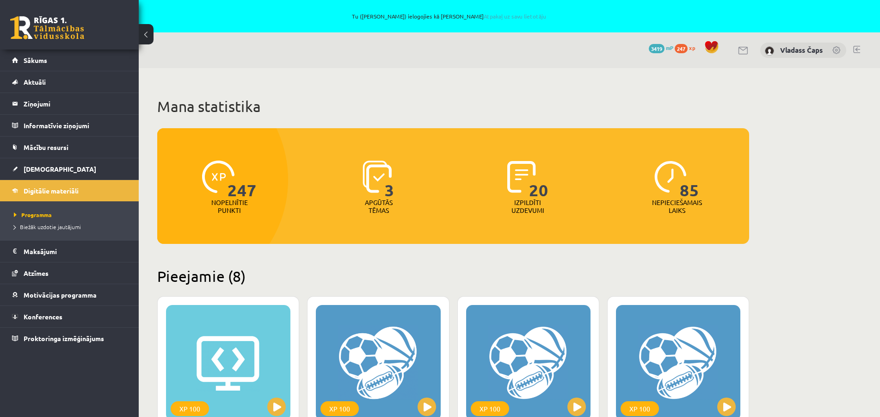
scroll to position [802, 0]
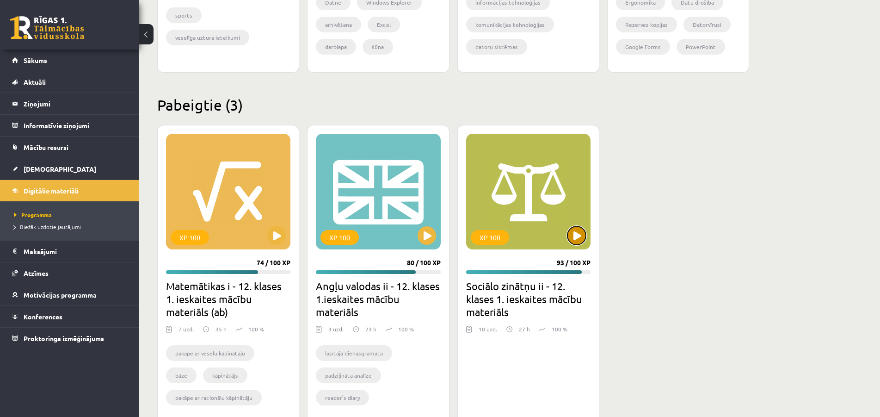
click at [572, 235] on button at bounding box center [576, 235] width 18 height 18
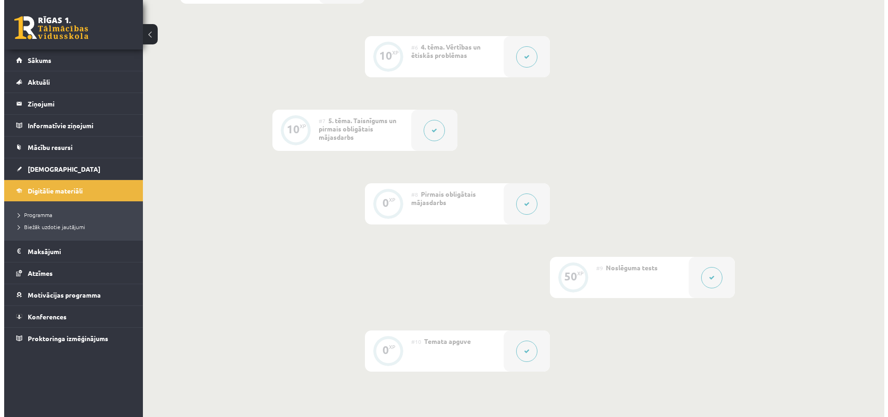
scroll to position [707, 0]
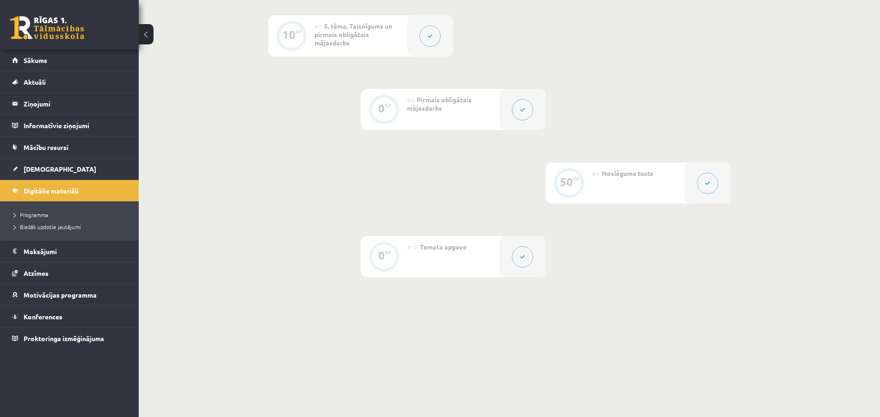
click at [507, 257] on div at bounding box center [522, 256] width 46 height 41
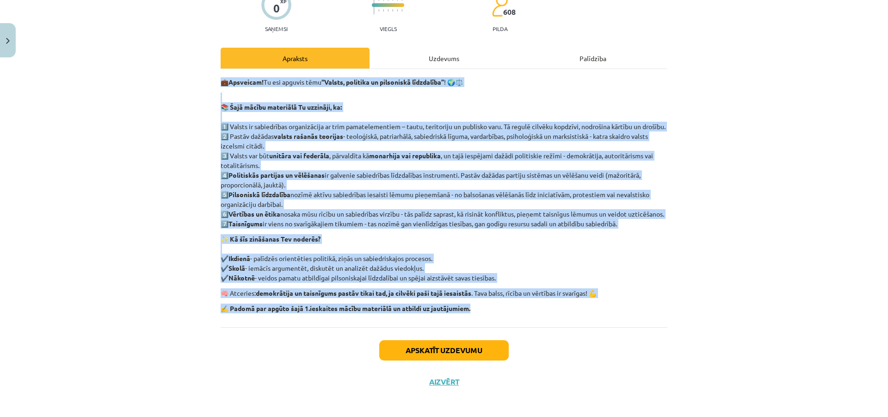
scroll to position [89, 0]
drag, startPoint x: 199, startPoint y: 167, endPoint x: 566, endPoint y: 326, distance: 400.1
click at [566, 326] on div "Mācību tēma: Sociālo zinātņu ii - 12. klases 1. ieskaites mācību materiāls #10 …" at bounding box center [444, 208] width 888 height 417
copy div "💼 Apsveicam! Tu esi apguvis tēmu “Valsts, politika un pilsoniskā līdzdalība” ! …"
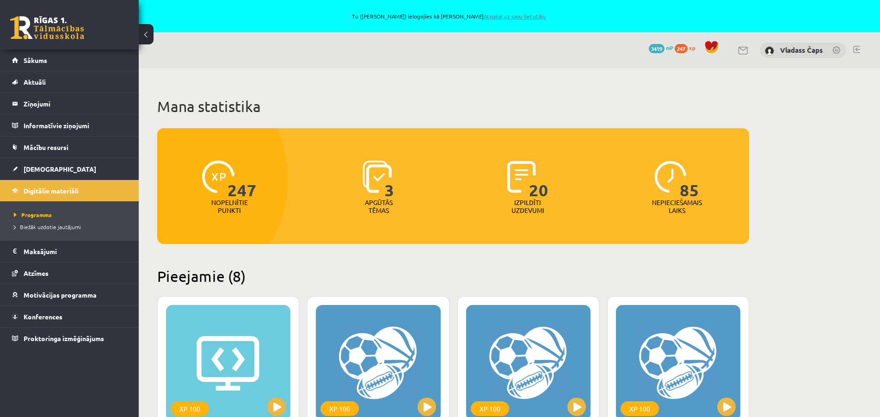
click at [509, 18] on link "Atpakaļ uz savu lietotāju" at bounding box center [515, 15] width 62 height 7
